Goal: Information Seeking & Learning: Learn about a topic

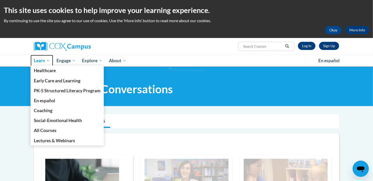
click at [45, 62] on span "Learn" at bounding box center [42, 60] width 16 height 6
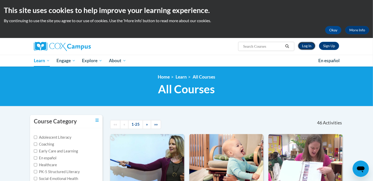
click at [307, 46] on link "Log In" at bounding box center [307, 46] width 18 height 8
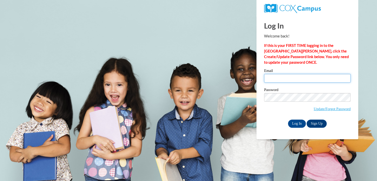
click at [270, 79] on input "Email" at bounding box center [307, 78] width 86 height 9
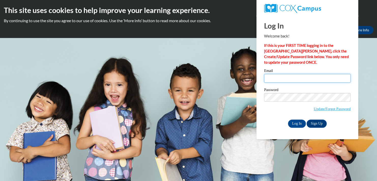
type input "candacea@ymcaatlanta.org"
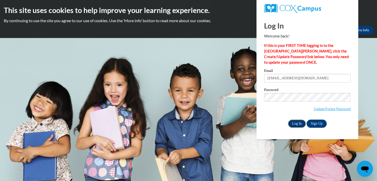
click at [296, 123] on input "Log In" at bounding box center [297, 123] width 18 height 8
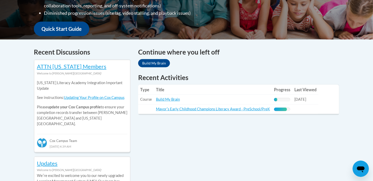
scroll to position [178, 0]
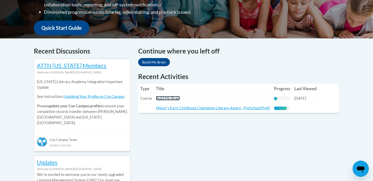
click at [171, 98] on link "Build My Brain" at bounding box center [168, 98] width 24 height 4
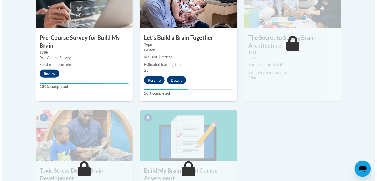
scroll to position [204, 0]
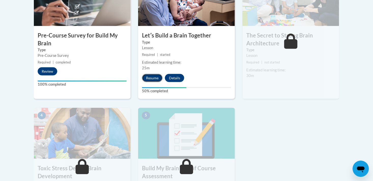
click at [151, 80] on button "Resume" at bounding box center [152, 78] width 21 height 8
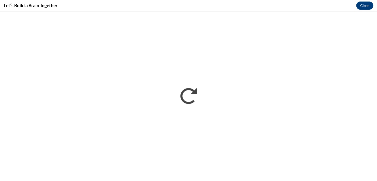
scroll to position [0, 0]
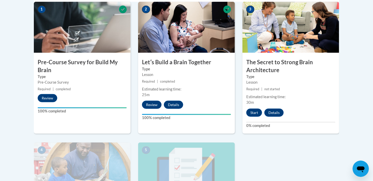
scroll to position [178, 0]
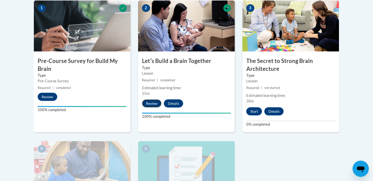
click at [147, 106] on button "Review" at bounding box center [152, 103] width 20 height 8
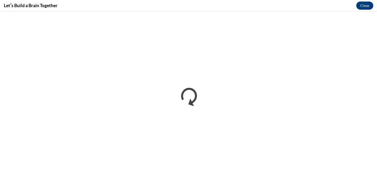
scroll to position [0, 0]
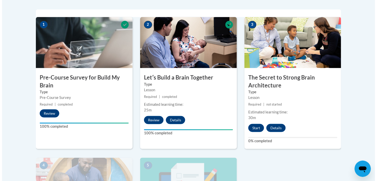
scroll to position [178, 0]
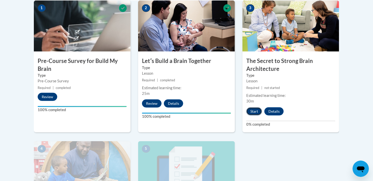
click at [255, 110] on button "Start" at bounding box center [254, 111] width 16 height 8
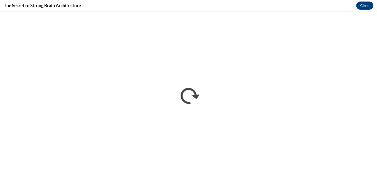
scroll to position [0, 0]
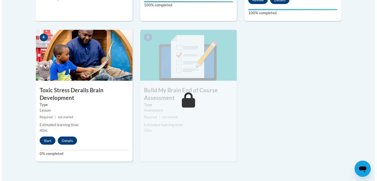
scroll to position [305, 0]
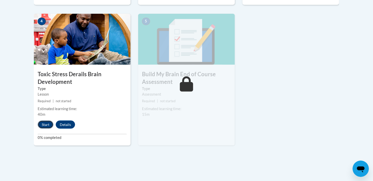
click at [44, 123] on button "Start" at bounding box center [46, 124] width 16 height 8
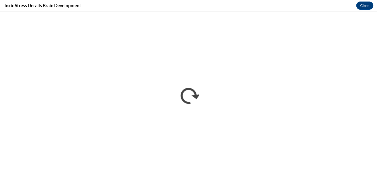
scroll to position [0, 0]
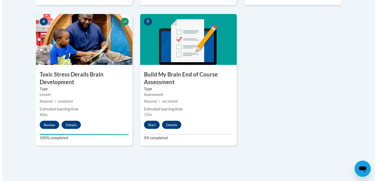
scroll to position [305, 0]
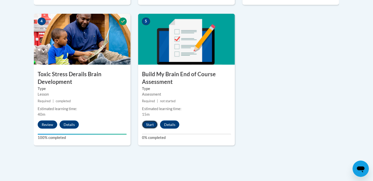
click at [147, 123] on button "Start" at bounding box center [150, 124] width 16 height 8
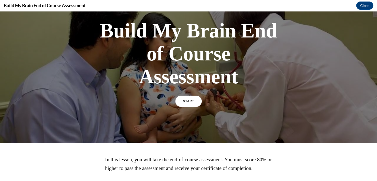
scroll to position [72, 0]
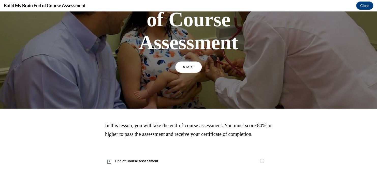
click at [180, 66] on div "START" at bounding box center [188, 69] width 26 height 16
click at [182, 61] on link "START" at bounding box center [189, 67] width 28 height 12
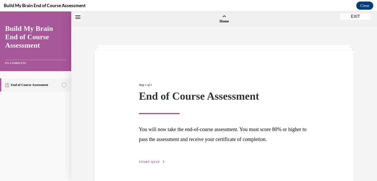
scroll to position [16, 0]
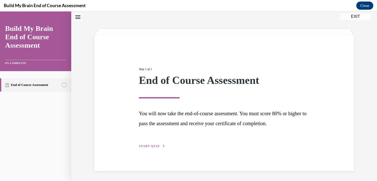
click at [146, 144] on span "START QUIZ" at bounding box center [149, 146] width 21 height 4
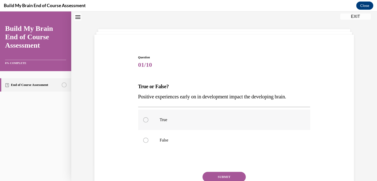
click at [160, 121] on p "True" at bounding box center [229, 119] width 138 height 5
click at [148, 121] on input "True" at bounding box center [145, 119] width 5 height 5
radio input "true"
click at [225, 176] on button "SUBMIT" at bounding box center [224, 176] width 43 height 10
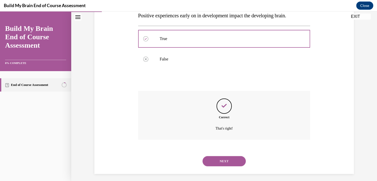
scroll to position [99, 0]
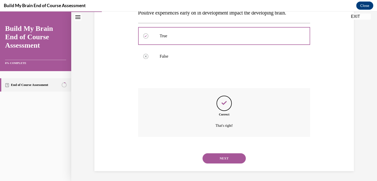
click at [220, 160] on button "NEXT" at bounding box center [224, 158] width 43 height 10
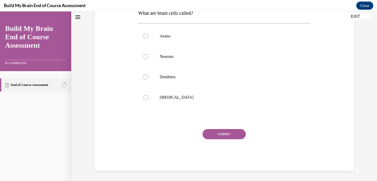
scroll to position [0, 0]
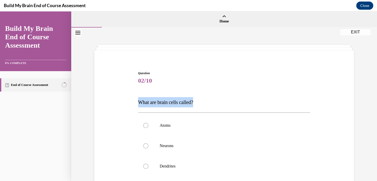
drag, startPoint x: 136, startPoint y: 102, endPoint x: 219, endPoint y: 102, distance: 83.2
click at [219, 102] on p "What are brain cells called?" at bounding box center [224, 102] width 172 height 10
copy span "What are brain cells called?"
click at [146, 143] on label "Neurons" at bounding box center [224, 145] width 172 height 20
click at [146, 143] on input "Neurons" at bounding box center [145, 145] width 5 height 5
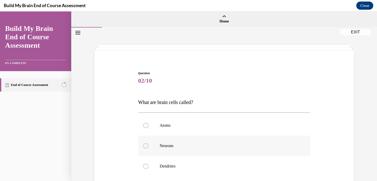
radio input "true"
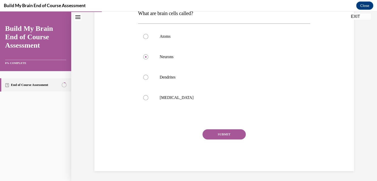
click at [216, 134] on button "SUBMIT" at bounding box center [224, 134] width 43 height 10
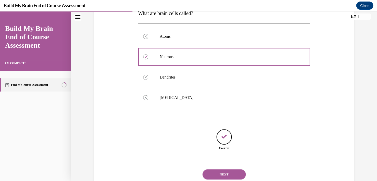
scroll to position [105, 0]
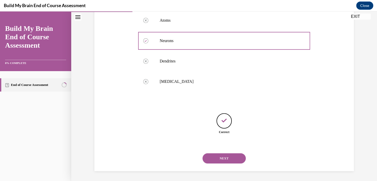
click at [218, 160] on button "NEXT" at bounding box center [224, 158] width 43 height 10
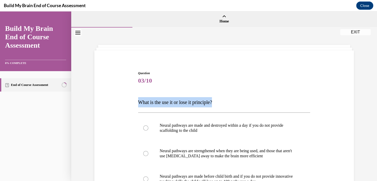
copy span "What is the use it or lose it principle?"
drag, startPoint x: 220, startPoint y: 101, endPoint x: 128, endPoint y: 102, distance: 92.1
click at [128, 102] on div "Question 03/10 What is the use it or lose it principle? Neural pathways are mad…" at bounding box center [224, 154] width 262 height 199
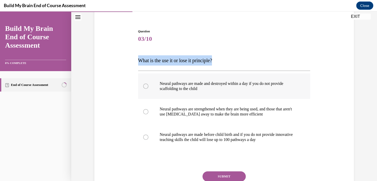
scroll to position [51, 0]
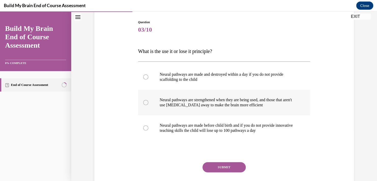
click at [261, 102] on p "Neural pathways are strengthened when they are being used, and those that aren'…" at bounding box center [229, 102] width 138 height 10
click at [148, 102] on input "Neural pathways are strengthened when they are being used, and those that aren'…" at bounding box center [145, 102] width 5 height 5
radio input "true"
click at [219, 164] on button "SUBMIT" at bounding box center [224, 167] width 43 height 10
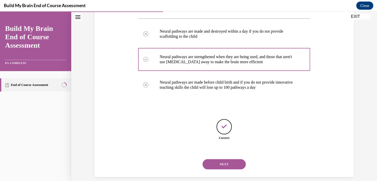
scroll to position [100, 0]
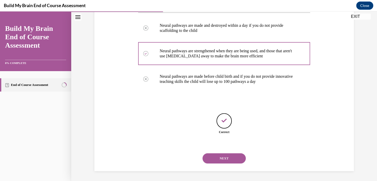
click at [223, 158] on button "NEXT" at bounding box center [224, 158] width 43 height 10
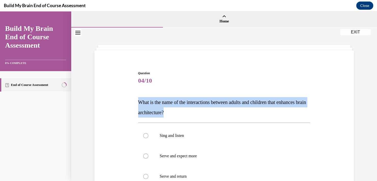
copy span "What is the name of the interactions between adults and children that enhances …"
drag, startPoint x: 166, startPoint y: 114, endPoint x: 120, endPoint y: 104, distance: 47.4
click at [120, 104] on div "Question 04/10 What is the name of the interactions between adults and children…" at bounding box center [224, 162] width 262 height 214
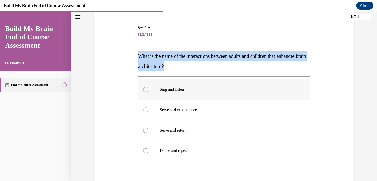
scroll to position [51, 0]
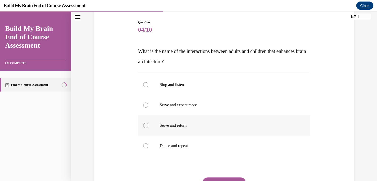
click at [169, 126] on p "Serve and return" at bounding box center [229, 125] width 138 height 5
click at [148, 126] on input "Serve and return" at bounding box center [145, 125] width 5 height 5
radio input "true"
click at [222, 178] on button "SUBMIT" at bounding box center [224, 182] width 43 height 10
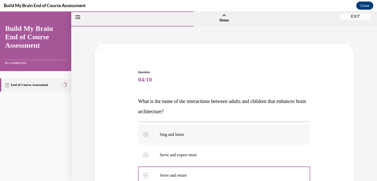
scroll to position [0, 0]
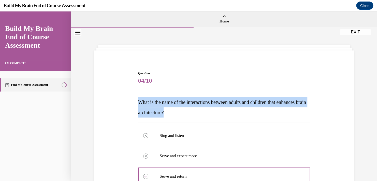
drag, startPoint x: 134, startPoint y: 107, endPoint x: 118, endPoint y: 98, distance: 18.2
click at [118, 98] on div "Question 04/10 What is the name of the interactions between adults and children…" at bounding box center [224, 170] width 262 height 230
copy span "What is the name of the interactions between adults and children that enhances …"
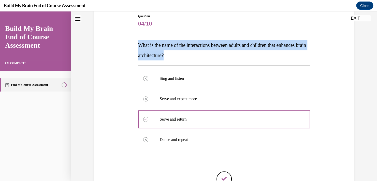
scroll to position [76, 0]
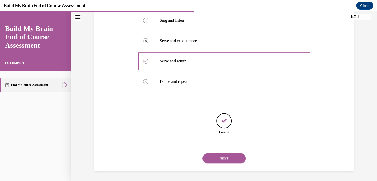
click at [225, 156] on button "NEXT" at bounding box center [224, 158] width 43 height 10
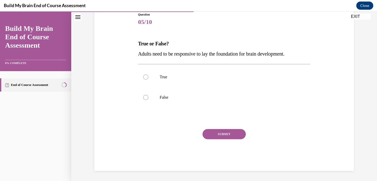
scroll to position [56, 0]
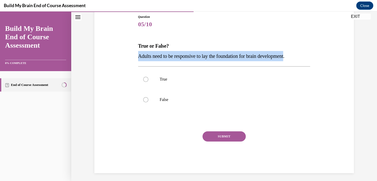
drag, startPoint x: 295, startPoint y: 53, endPoint x: 133, endPoint y: 58, distance: 162.1
click at [133, 58] on div "Question 05/10 True or False? Adults need to be responsive to lay the foundatio…" at bounding box center [224, 86] width 262 height 174
copy span "Adults need to be responsive to lay the foundation for brain development"
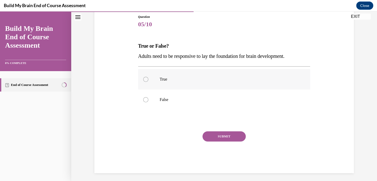
click at [157, 79] on label "True" at bounding box center [224, 79] width 172 height 20
click at [148, 79] on input "True" at bounding box center [145, 79] width 5 height 5
radio input "true"
click at [225, 132] on button "SUBMIT" at bounding box center [224, 136] width 43 height 10
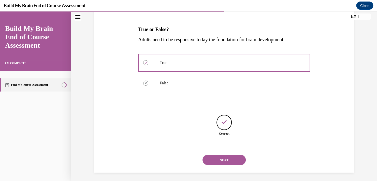
scroll to position [74, 0]
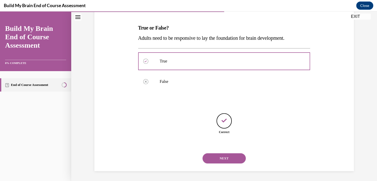
click at [233, 159] on button "NEXT" at bounding box center [224, 158] width 43 height 10
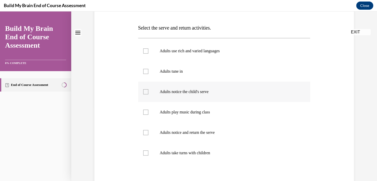
scroll to position [0, 0]
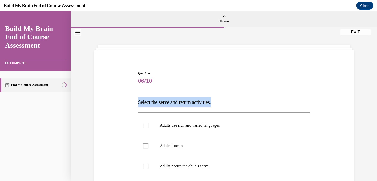
drag, startPoint x: 220, startPoint y: 99, endPoint x: 119, endPoint y: 99, distance: 101.3
click at [119, 99] on div "Question 06/10 Select the serve and return activities. Adults use rich and vari…" at bounding box center [224, 177] width 262 height 245
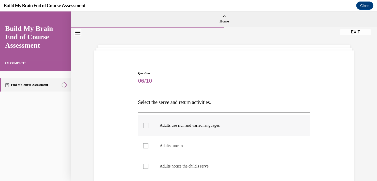
click at [189, 125] on p "Adults use rich and varied languages" at bounding box center [229, 125] width 138 height 5
click at [148, 125] on input "Adults use rich and varied languages" at bounding box center [145, 125] width 5 height 5
checkbox input "true"
click at [178, 146] on p "Adults tune in" at bounding box center [229, 145] width 138 height 5
click at [148, 146] on input "Adults tune in" at bounding box center [145, 145] width 5 height 5
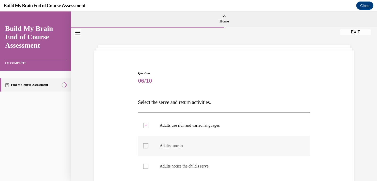
checkbox input "true"
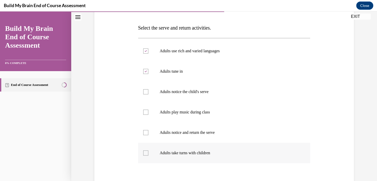
scroll to position [76, 0]
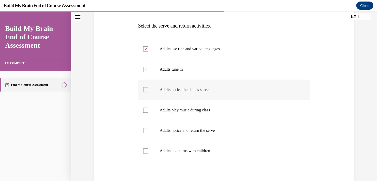
click at [175, 91] on p "Adults notice the child's serve" at bounding box center [229, 89] width 138 height 5
click at [148, 91] on input "Adults notice the child's serve" at bounding box center [145, 89] width 5 height 5
checkbox input "true"
click at [196, 133] on label "Adults notice and return the serve" at bounding box center [224, 130] width 172 height 20
click at [148, 133] on input "Adults notice and return the serve" at bounding box center [145, 130] width 5 height 5
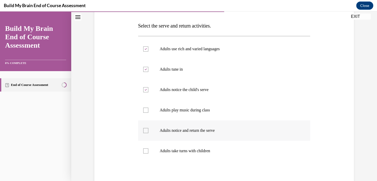
checkbox input "true"
click at [196, 151] on p "Adults take turns with children" at bounding box center [229, 150] width 138 height 5
click at [148, 151] on input "Adults take turns with children" at bounding box center [145, 150] width 5 height 5
checkbox input "true"
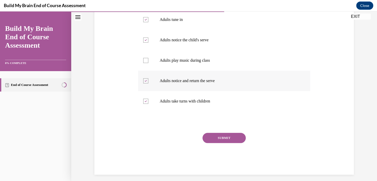
scroll to position [129, 0]
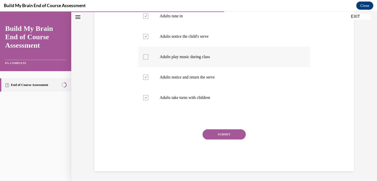
click at [166, 60] on label "Adults play music during class" at bounding box center [224, 57] width 172 height 20
click at [148, 59] on input "Adults play music during class" at bounding box center [145, 56] width 5 height 5
checkbox input "true"
click at [212, 129] on div "Question 06/10 Select the serve and return activities. Adults use rich and vari…" at bounding box center [224, 55] width 172 height 229
click at [215, 134] on button "SUBMIT" at bounding box center [224, 134] width 43 height 10
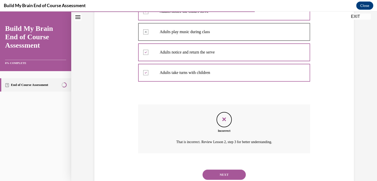
scroll to position [171, 0]
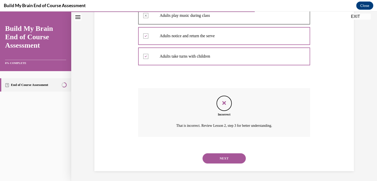
click at [222, 158] on button "NEXT" at bounding box center [224, 158] width 43 height 10
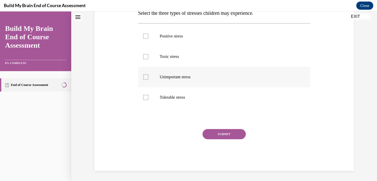
scroll to position [0, 0]
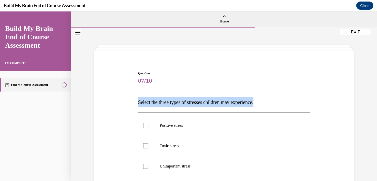
copy span "Select the three types of stresses children may experience."
drag, startPoint x: 136, startPoint y: 103, endPoint x: 290, endPoint y: 104, distance: 153.7
click at [290, 104] on p "Select the three types of stresses children may experience." at bounding box center [224, 102] width 172 height 10
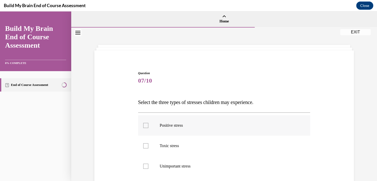
click at [147, 124] on label "Positive stress" at bounding box center [224, 125] width 172 height 20
click at [147, 124] on input "Positive stress" at bounding box center [145, 125] width 5 height 5
checkbox input "true"
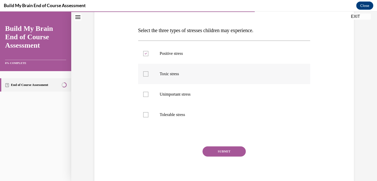
scroll to position [76, 0]
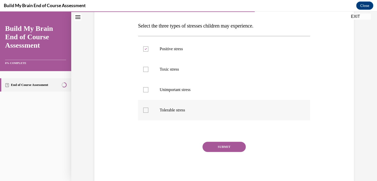
click at [143, 110] on div at bounding box center [145, 109] width 5 height 5
click at [143, 110] on input "Tolerable stress" at bounding box center [145, 109] width 5 height 5
checkbox input "true"
click at [143, 72] on label "Toxic stress" at bounding box center [224, 69] width 172 height 20
click at [143, 72] on input "Toxic stress" at bounding box center [145, 69] width 5 height 5
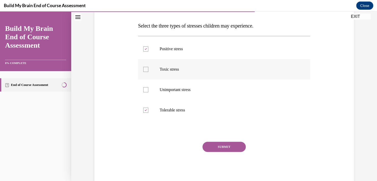
checkbox input "true"
click at [212, 147] on button "SUBMIT" at bounding box center [224, 146] width 43 height 10
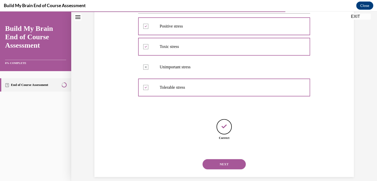
scroll to position [105, 0]
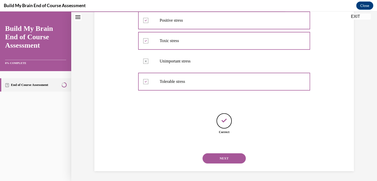
click at [221, 161] on button "NEXT" at bounding box center [224, 158] width 43 height 10
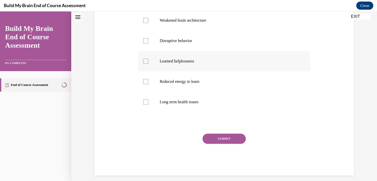
scroll to position [0, 0]
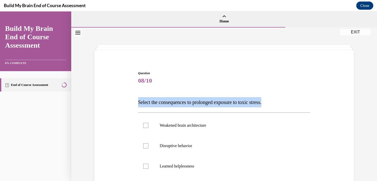
copy span "Select the consequences to prolonged exposure to toxic stress."
drag, startPoint x: 278, startPoint y: 99, endPoint x: 102, endPoint y: 99, distance: 176.1
click at [102, 99] on div "Question 08/10 Select the consequences to prolonged exposure to toxic stress. W…" at bounding box center [224, 167] width 262 height 224
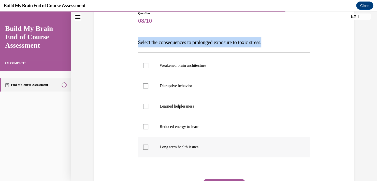
scroll to position [51, 0]
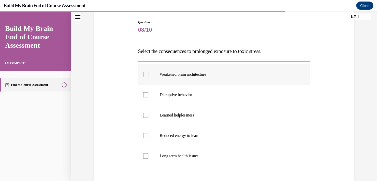
click at [143, 76] on div at bounding box center [145, 74] width 5 height 5
click at [143, 76] on input "Weakened brain architecture" at bounding box center [145, 74] width 5 height 5
checkbox input "true"
click at [141, 91] on label "Disruptive behavior" at bounding box center [224, 94] width 172 height 20
click at [143, 92] on input "Disruptive behavior" at bounding box center [145, 94] width 5 height 5
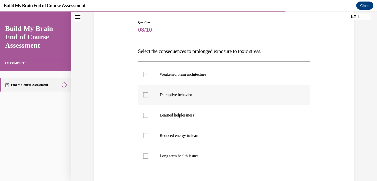
checkbox input "true"
click at [144, 113] on div at bounding box center [145, 114] width 5 height 5
click at [144, 113] on input "Learned helplessness" at bounding box center [145, 114] width 5 height 5
checkbox input "true"
click at [146, 131] on label "Reduced energy to learn" at bounding box center [224, 135] width 172 height 20
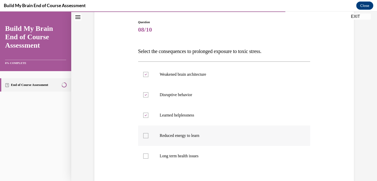
click at [146, 133] on input "Reduced energy to learn" at bounding box center [145, 135] width 5 height 5
checkbox input "true"
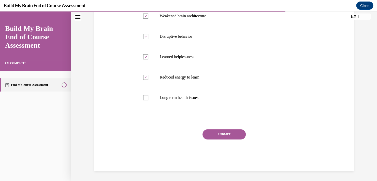
click at [229, 134] on button "SUBMIT" at bounding box center [224, 134] width 43 height 10
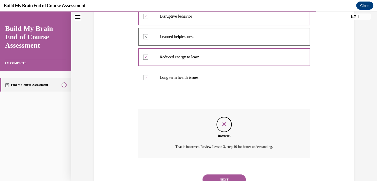
scroll to position [150, 0]
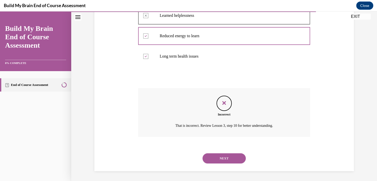
click at [224, 157] on button "NEXT" at bounding box center [224, 158] width 43 height 10
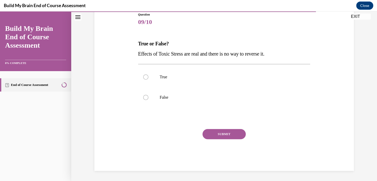
scroll to position [56, 0]
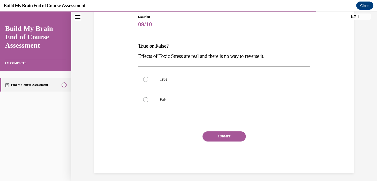
drag, startPoint x: 276, startPoint y: 54, endPoint x: 124, endPoint y: 54, distance: 151.1
click at [124, 54] on div "Question 09/10 True or False? Effects of Toxic Stress are real and there is no …" at bounding box center [224, 86] width 262 height 174
copy span "Effects of Toxic Stress are real and there is no way to reverse it."
click at [159, 74] on label "True" at bounding box center [224, 79] width 172 height 20
click at [148, 77] on input "True" at bounding box center [145, 79] width 5 height 5
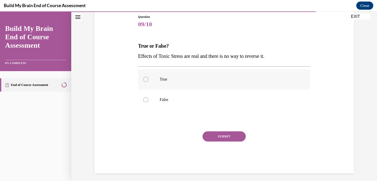
radio input "true"
click at [223, 134] on button "SUBMIT" at bounding box center [224, 136] width 43 height 10
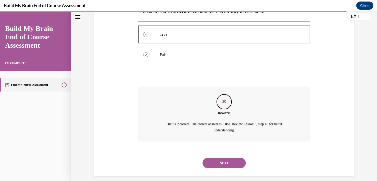
scroll to position [106, 0]
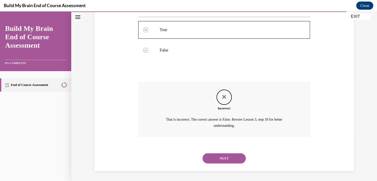
click at [230, 159] on button "NEXT" at bounding box center [224, 158] width 43 height 10
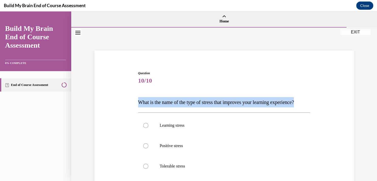
copy span "What is the name of the type of stress that improves your learning experience?"
drag, startPoint x: 314, startPoint y: 102, endPoint x: 116, endPoint y: 100, distance: 197.9
click at [116, 100] on div "Question 10/10 What is the name of the type of stress that improves your learni…" at bounding box center [224, 157] width 262 height 204
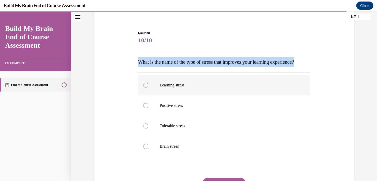
scroll to position [51, 0]
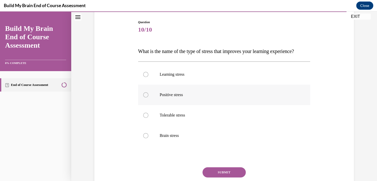
click at [178, 97] on p "Positive stress" at bounding box center [229, 94] width 138 height 5
click at [148, 97] on input "Positive stress" at bounding box center [145, 94] width 5 height 5
radio input "true"
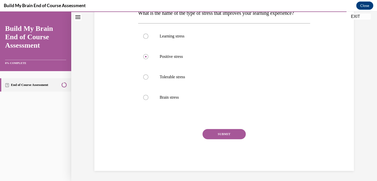
click at [223, 131] on button "SUBMIT" at bounding box center [224, 134] width 43 height 10
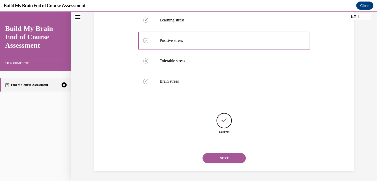
scroll to position [115, 0]
click at [225, 159] on button "NEXT" at bounding box center [224, 158] width 43 height 10
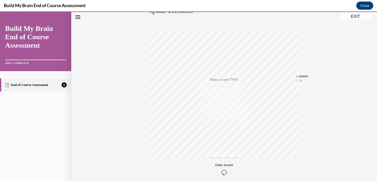
scroll to position [91, 0]
click at [221, 144] on div "TAKE AGAIN" at bounding box center [224, 147] width 18 height 12
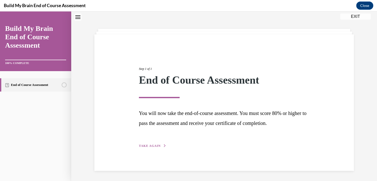
scroll to position [16, 0]
click at [150, 145] on span "TAKE AGAIN" at bounding box center [150, 146] width 22 height 4
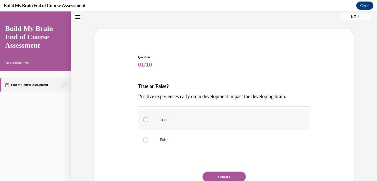
click at [165, 114] on label "True" at bounding box center [224, 119] width 172 height 20
click at [148, 117] on input "True" at bounding box center [145, 119] width 5 height 5
radio input "true"
click at [224, 176] on button "SUBMIT" at bounding box center [224, 176] width 43 height 10
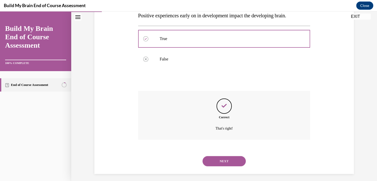
scroll to position [99, 0]
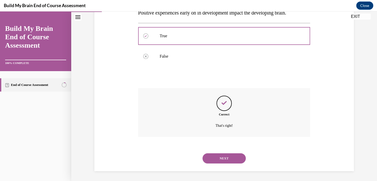
click at [214, 159] on button "NEXT" at bounding box center [224, 158] width 43 height 10
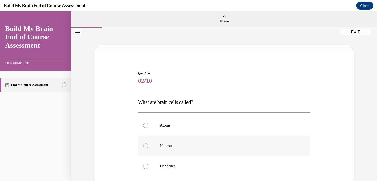
click at [170, 146] on p "Neurons" at bounding box center [229, 145] width 138 height 5
click at [148, 146] on input "Neurons" at bounding box center [145, 145] width 5 height 5
radio input "true"
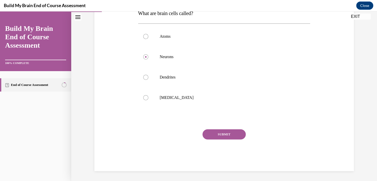
click at [214, 133] on button "SUBMIT" at bounding box center [224, 134] width 43 height 10
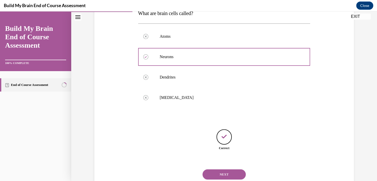
scroll to position [105, 0]
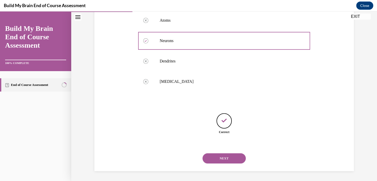
click at [224, 159] on button "NEXT" at bounding box center [224, 158] width 43 height 10
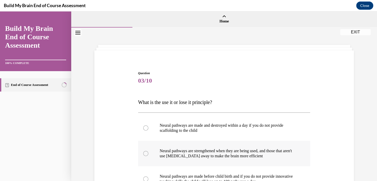
click at [196, 155] on p "Neural pathways are strengthened when they are being used, and those that aren'…" at bounding box center [229, 153] width 138 height 10
click at [148, 155] on input "Neural pathways are strengthened when they are being used, and those that aren'…" at bounding box center [145, 153] width 5 height 5
radio input "true"
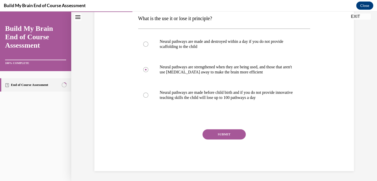
click at [227, 137] on button "SUBMIT" at bounding box center [224, 134] width 43 height 10
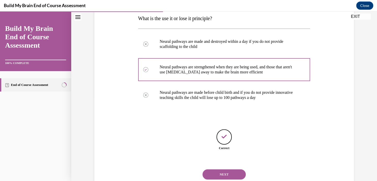
scroll to position [100, 0]
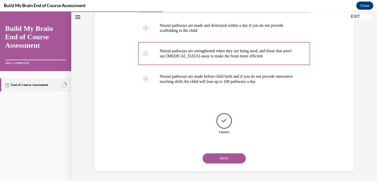
click at [229, 159] on button "NEXT" at bounding box center [224, 158] width 43 height 10
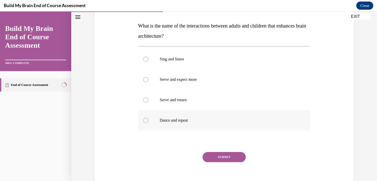
scroll to position [51, 0]
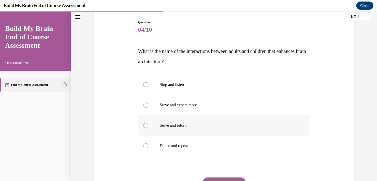
click at [171, 124] on p "Serve and return" at bounding box center [229, 125] width 138 height 5
click at [148, 124] on input "Serve and return" at bounding box center [145, 125] width 5 height 5
radio input "true"
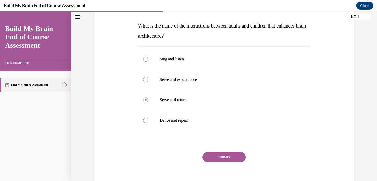
click at [216, 156] on button "SUBMIT" at bounding box center [224, 157] width 43 height 10
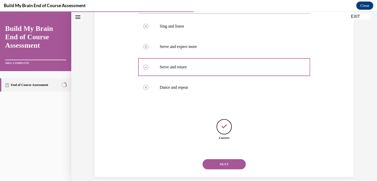
scroll to position [115, 0]
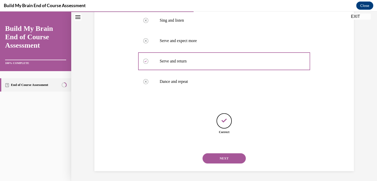
click at [217, 158] on button "NEXT" at bounding box center [224, 158] width 43 height 10
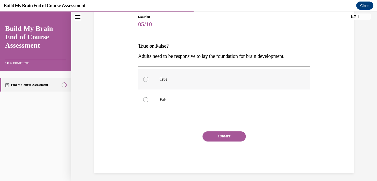
click at [153, 85] on label "True" at bounding box center [224, 79] width 172 height 20
click at [148, 82] on input "True" at bounding box center [145, 79] width 5 height 5
radio input "true"
click at [214, 137] on button "SUBMIT" at bounding box center [224, 136] width 43 height 10
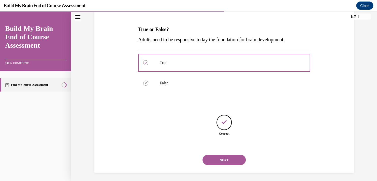
scroll to position [74, 0]
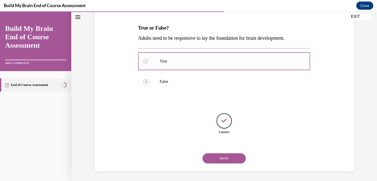
click at [224, 160] on button "NEXT" at bounding box center [224, 158] width 43 height 10
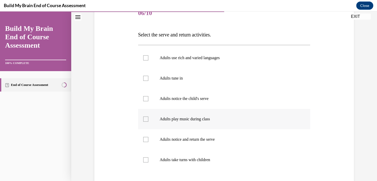
scroll to position [76, 0]
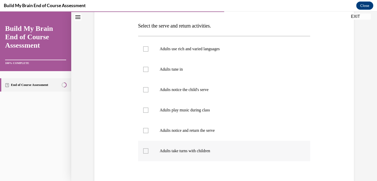
click at [143, 151] on div at bounding box center [145, 150] width 5 height 5
click at [143, 151] on input "Adults take turns with children" at bounding box center [145, 150] width 5 height 5
checkbox input "true"
click at [144, 130] on div at bounding box center [145, 130] width 5 height 5
click at [144, 130] on input "Adults notice and return the serve" at bounding box center [145, 130] width 5 height 5
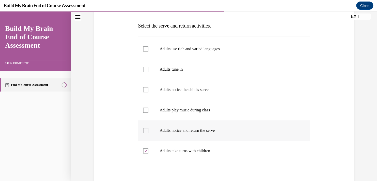
checkbox input "true"
drag, startPoint x: 143, startPoint y: 91, endPoint x: 144, endPoint y: 87, distance: 4.2
click at [143, 91] on div at bounding box center [145, 89] width 5 height 5
click at [143, 91] on input "Adults notice the child's serve" at bounding box center [145, 89] width 5 height 5
checkbox input "true"
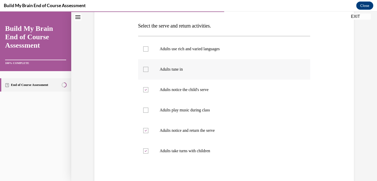
click at [143, 71] on div at bounding box center [145, 69] width 5 height 5
click at [143, 71] on input "Adults tune in" at bounding box center [145, 69] width 5 height 5
checkbox input "true"
click at [144, 48] on div at bounding box center [145, 48] width 5 height 5
click at [144, 48] on input "Adults use rich and varied languages" at bounding box center [145, 48] width 5 height 5
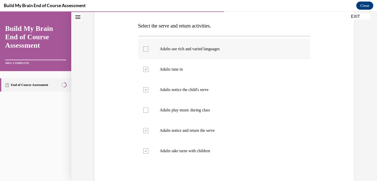
checkbox input "true"
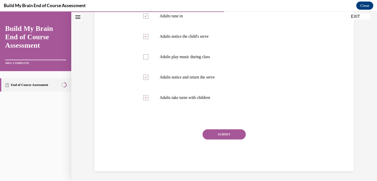
click at [226, 135] on button "SUBMIT" at bounding box center [224, 134] width 43 height 10
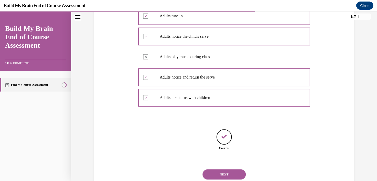
scroll to position [146, 0]
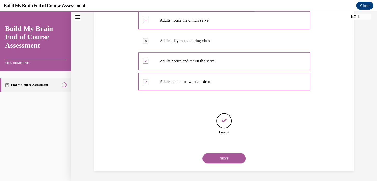
click at [227, 160] on button "NEXT" at bounding box center [224, 158] width 43 height 10
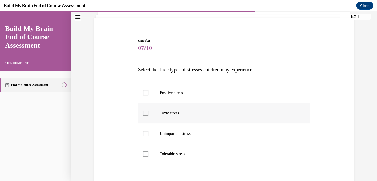
scroll to position [51, 0]
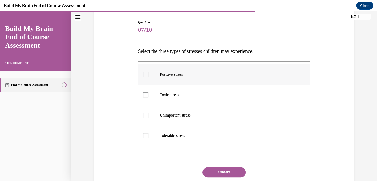
click at [168, 74] on p "Positive stress" at bounding box center [229, 74] width 138 height 5
click at [148, 74] on input "Positive stress" at bounding box center [145, 74] width 5 height 5
checkbox input "true"
click at [165, 92] on p "Toxic stress" at bounding box center [229, 94] width 138 height 5
click at [148, 92] on input "Toxic stress" at bounding box center [145, 94] width 5 height 5
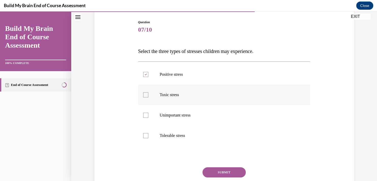
checkbox input "true"
click at [172, 136] on p "Tolerable stress" at bounding box center [229, 135] width 138 height 5
click at [148, 136] on input "Tolerable stress" at bounding box center [145, 135] width 5 height 5
checkbox input "true"
click at [224, 170] on button "SUBMIT" at bounding box center [224, 172] width 43 height 10
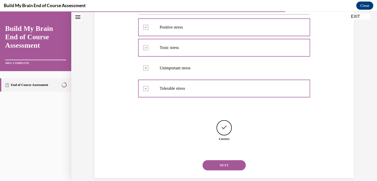
scroll to position [105, 0]
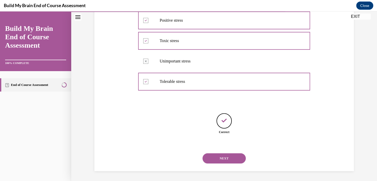
click at [213, 160] on button "NEXT" at bounding box center [224, 158] width 43 height 10
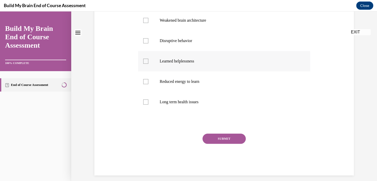
scroll to position [0, 0]
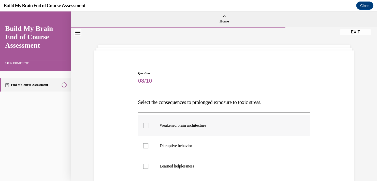
click at [188, 126] on p "Weakened brain architecture" at bounding box center [229, 125] width 138 height 5
click at [148, 126] on input "Weakened brain architecture" at bounding box center [145, 125] width 5 height 5
checkbox input "true"
click at [187, 144] on p "Disruptive behavior" at bounding box center [229, 145] width 138 height 5
click at [148, 144] on input "Disruptive behavior" at bounding box center [145, 145] width 5 height 5
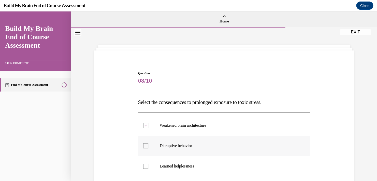
checkbox input "true"
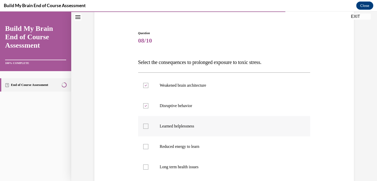
scroll to position [51, 0]
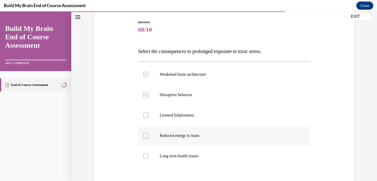
click at [179, 138] on label "Reduced energy to learn" at bounding box center [224, 135] width 172 height 20
click at [148, 138] on input "Reduced energy to learn" at bounding box center [145, 135] width 5 height 5
checkbox input "true"
click at [175, 159] on label "Long term health issues" at bounding box center [224, 156] width 172 height 20
click at [148, 158] on input "Long term health issues" at bounding box center [145, 155] width 5 height 5
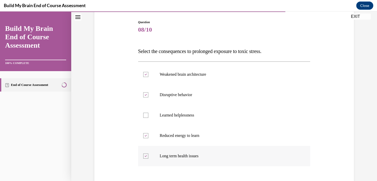
click at [175, 157] on p "Long term health issues" at bounding box center [229, 155] width 138 height 5
click at [148, 157] on input "Long term health issues" at bounding box center [145, 155] width 5 height 5
checkbox input "false"
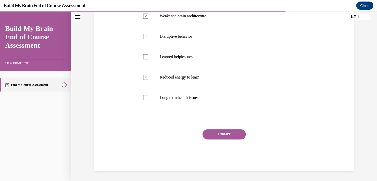
click at [219, 136] on button "SUBMIT" at bounding box center [224, 134] width 43 height 10
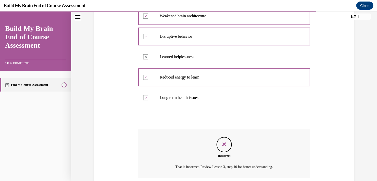
scroll to position [150, 0]
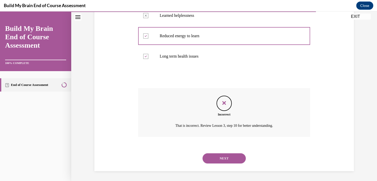
click at [220, 154] on button "NEXT" at bounding box center [224, 158] width 43 height 10
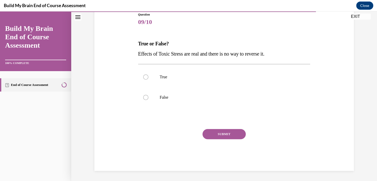
scroll to position [56, 0]
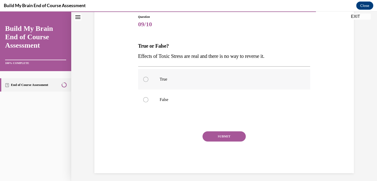
click at [150, 83] on label "True" at bounding box center [224, 79] width 172 height 20
click at [148, 82] on input "True" at bounding box center [145, 79] width 5 height 5
radio input "true"
click at [217, 137] on button "SUBMIT" at bounding box center [224, 136] width 43 height 10
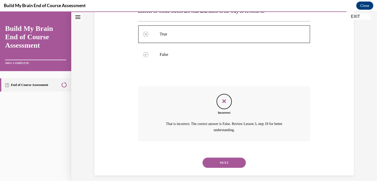
scroll to position [106, 0]
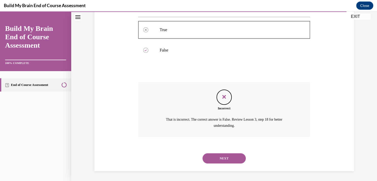
click at [224, 156] on button "NEXT" at bounding box center [224, 158] width 43 height 10
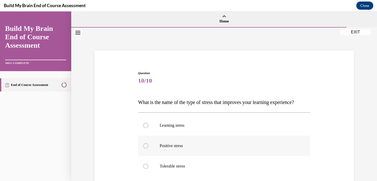
click at [165, 148] on p "Positive stress" at bounding box center [229, 145] width 138 height 5
click at [148, 148] on input "Positive stress" at bounding box center [145, 145] width 5 height 5
radio input "true"
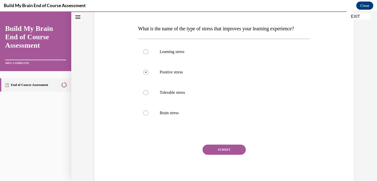
scroll to position [99, 0]
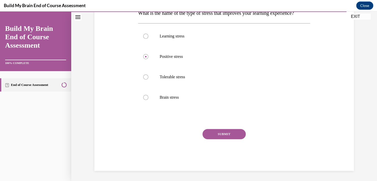
click at [222, 133] on button "SUBMIT" at bounding box center [224, 134] width 43 height 10
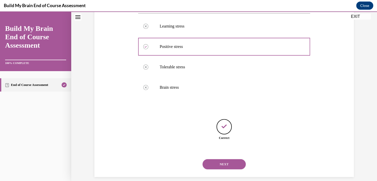
scroll to position [115, 0]
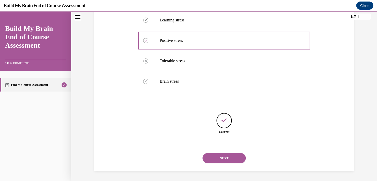
click at [224, 160] on button "NEXT" at bounding box center [224, 158] width 43 height 10
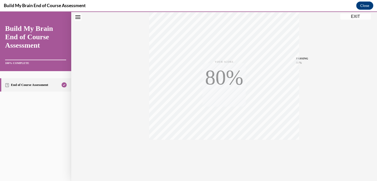
scroll to position [91, 0]
click at [352, 15] on button "EXIT" at bounding box center [355, 16] width 31 height 6
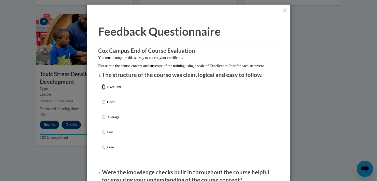
click at [102, 90] on input "Excellent" at bounding box center [103, 87] width 3 height 6
radio input "true"
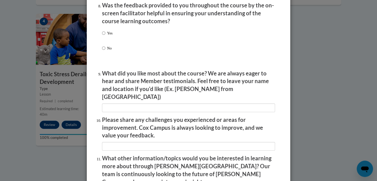
scroll to position [879, 0]
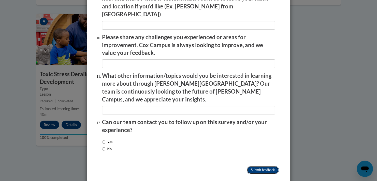
click at [257, 166] on input "Submit feedback" at bounding box center [263, 170] width 32 height 8
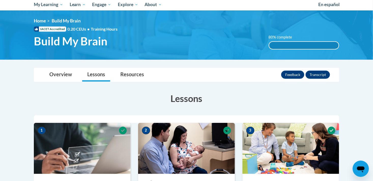
scroll to position [0, 0]
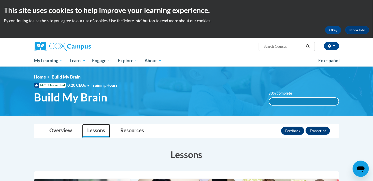
click at [97, 132] on link "Lessons" at bounding box center [96, 130] width 28 height 13
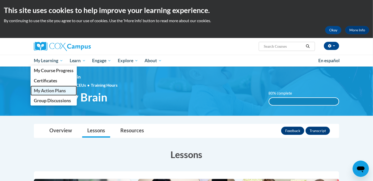
click at [52, 91] on span "My Action Plans" at bounding box center [50, 90] width 32 height 5
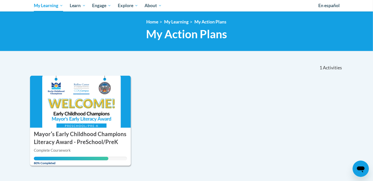
scroll to position [102, 0]
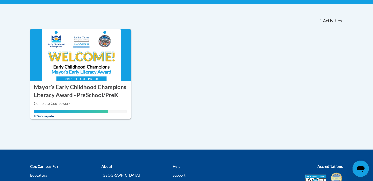
click at [87, 69] on img at bounding box center [80, 55] width 101 height 52
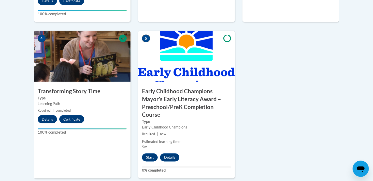
scroll to position [331, 0]
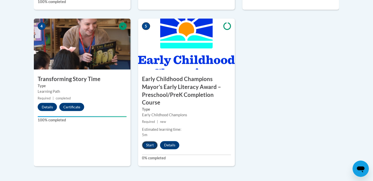
click at [148, 146] on button "Start" at bounding box center [150, 145] width 16 height 8
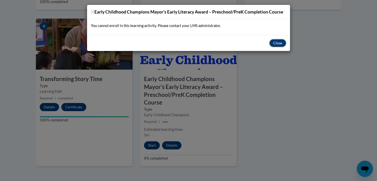
click at [279, 42] on button "Close" at bounding box center [277, 43] width 17 height 8
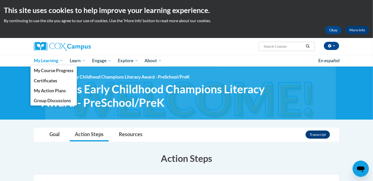
click at [44, 60] on span "My Learning" at bounding box center [48, 60] width 29 height 6
click at [47, 93] on span "My Action Plans" at bounding box center [50, 90] width 32 height 5
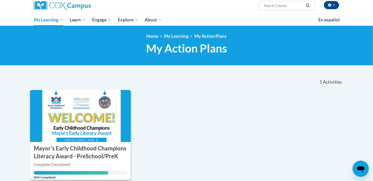
scroll to position [102, 0]
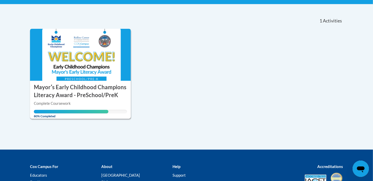
click at [63, 63] on img at bounding box center [80, 55] width 101 height 52
click at [65, 61] on img at bounding box center [80, 55] width 101 height 52
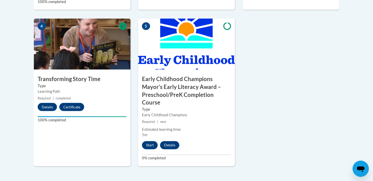
scroll to position [356, 0]
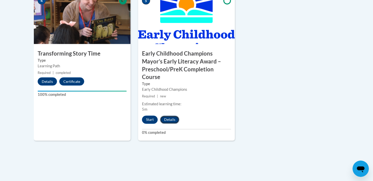
click at [174, 117] on button "Details" at bounding box center [169, 120] width 19 height 8
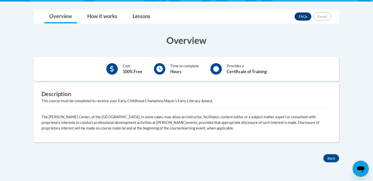
scroll to position [178, 0]
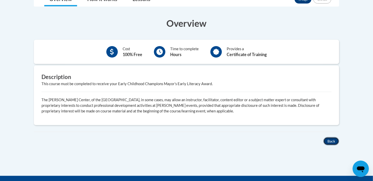
click at [333, 140] on button "Back" at bounding box center [331, 141] width 16 height 8
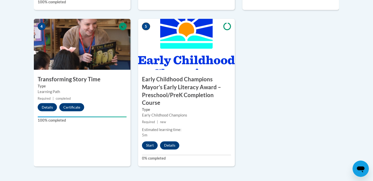
scroll to position [331, 0]
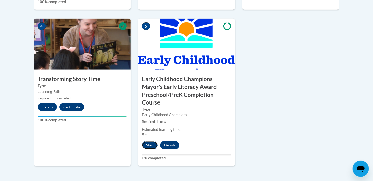
click at [148, 144] on button "Start" at bounding box center [150, 145] width 16 height 8
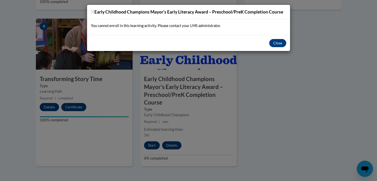
click at [364, 169] on div "X Early Childhood Champions Mayor’s Early Literacy Award – Preschool/PreK Compl…" at bounding box center [188, 90] width 377 height 181
drag, startPoint x: 278, startPoint y: 42, endPoint x: 282, endPoint y: 43, distance: 3.6
click at [278, 42] on button "Close" at bounding box center [277, 43] width 17 height 8
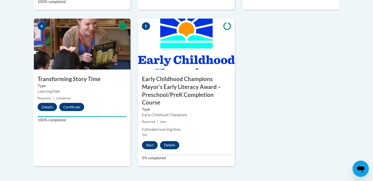
click at [359, 172] on icon "Open messaging window" at bounding box center [360, 168] width 9 height 9
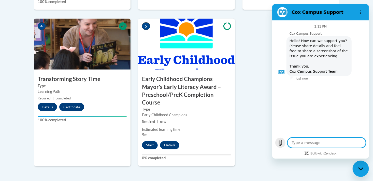
click at [278, 143] on icon "Upload file" at bounding box center [280, 142] width 6 height 6
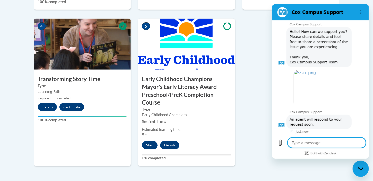
scroll to position [22, 0]
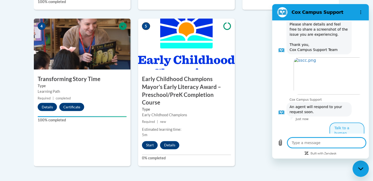
click at [336, 129] on button "Talk to a human" at bounding box center [347, 130] width 34 height 15
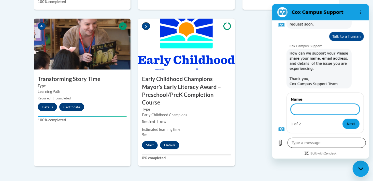
scroll to position [109, 0]
click at [261, 117] on div "1 An Ecosystem Approach to Developing the Foundation for Reading in the Early Y…" at bounding box center [186, 30] width 313 height 290
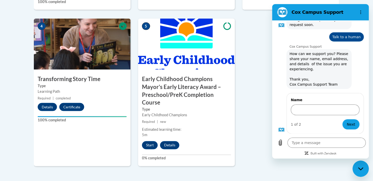
click at [255, 99] on div "1 An Ecosystem Approach to Developing the Foundation for Reading in the Early Y…" at bounding box center [186, 30] width 313 height 290
click at [358, 11] on button "Options menu" at bounding box center [360, 12] width 10 height 10
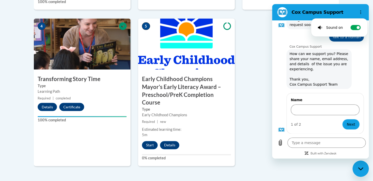
drag, startPoint x: 239, startPoint y: 66, endPoint x: 242, endPoint y: 76, distance: 11.0
click at [240, 66] on div "1 An Ecosystem Approach to Developing the Foundation for Reading in the Early Y…" at bounding box center [186, 30] width 313 height 290
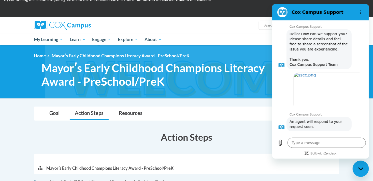
scroll to position [0, 0]
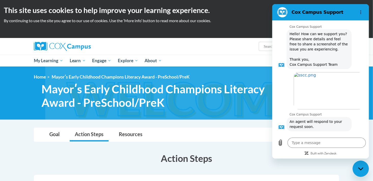
click at [284, 13] on figure at bounding box center [282, 12] width 10 height 10
click at [361, 168] on icon "Close messaging window" at bounding box center [360, 168] width 5 height 3
type textarea "x"
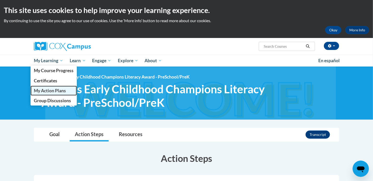
click at [43, 93] on link "My Action Plans" at bounding box center [54, 90] width 46 height 10
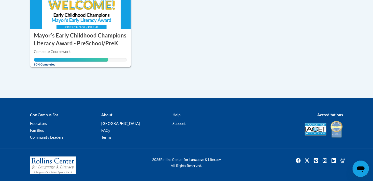
scroll to position [154, 0]
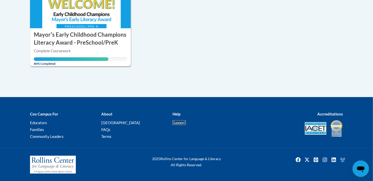
click at [179, 122] on link "Support" at bounding box center [178, 122] width 13 height 5
